Goal: Information Seeking & Learning: Learn about a topic

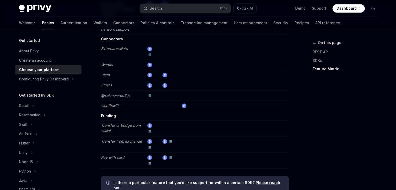
scroll to position [1005, 0]
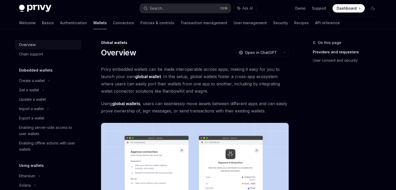
click at [44, 44] on div "Overview" at bounding box center [48, 45] width 59 height 6
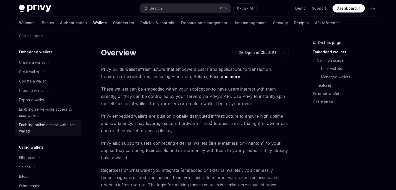
scroll to position [18, 0]
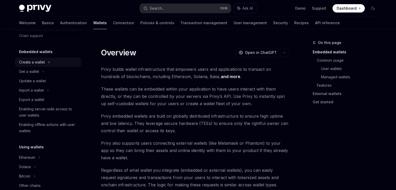
click at [37, 63] on div "Create a wallet" at bounding box center [32, 62] width 26 height 6
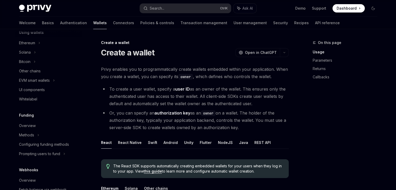
scroll to position [152, 0]
click at [33, 124] on div "Overview" at bounding box center [27, 125] width 17 height 6
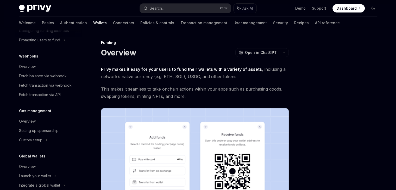
scroll to position [271, 0]
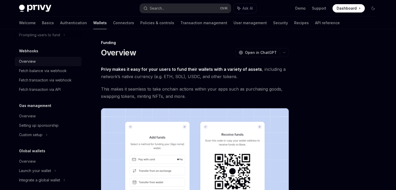
click at [50, 63] on div "Overview" at bounding box center [48, 61] width 59 height 6
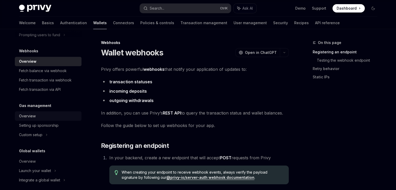
click at [37, 113] on div "Overview" at bounding box center [48, 116] width 59 height 6
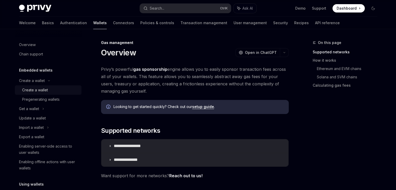
click at [50, 90] on div "Create a wallet" at bounding box center [50, 90] width 56 height 6
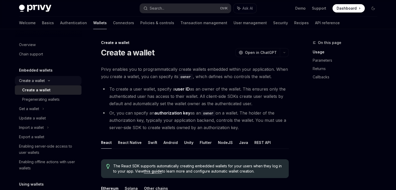
click at [42, 79] on div "Create a wallet" at bounding box center [32, 81] width 26 height 6
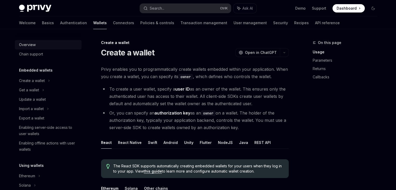
click at [54, 42] on div "Overview" at bounding box center [48, 45] width 59 height 6
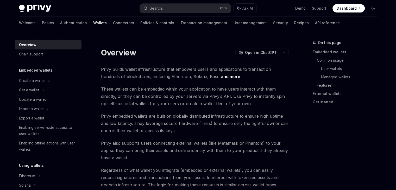
type textarea "*"
